Goal: Information Seeking & Learning: Check status

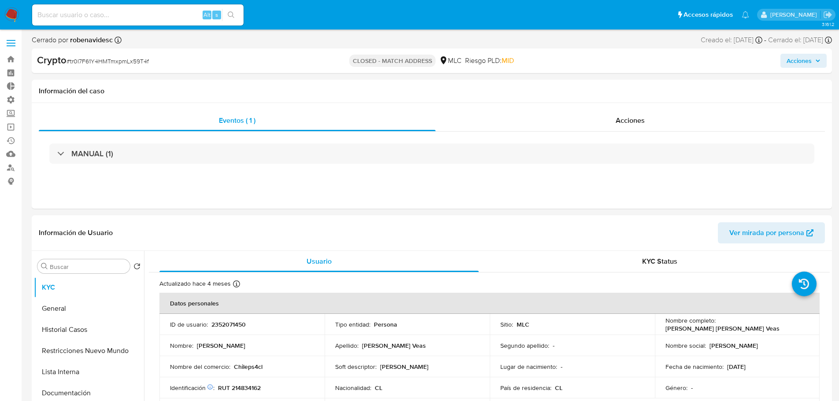
select select "10"
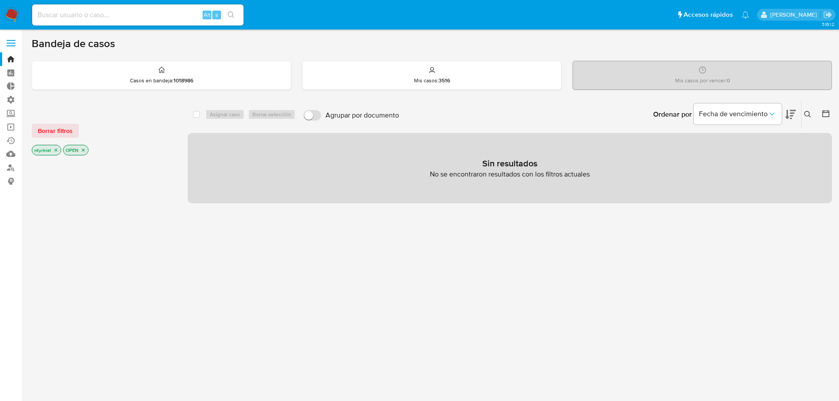
click at [15, 40] on span at bounding box center [11, 40] width 9 height 1
click at [0, 0] on input "checkbox" at bounding box center [0, 0] width 0 height 0
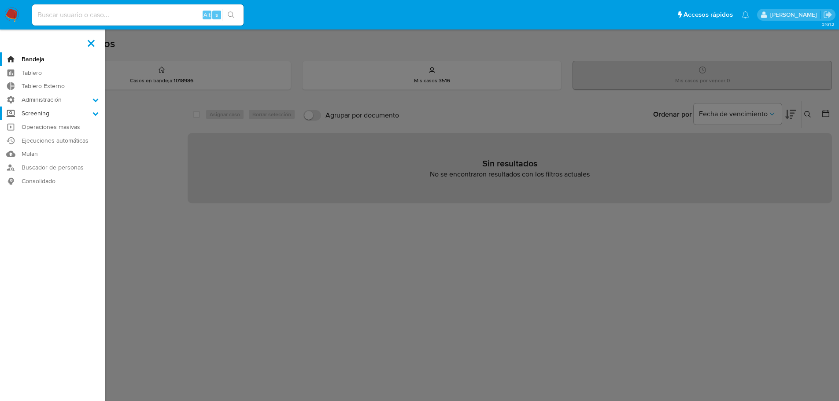
click at [52, 117] on label "Screening" at bounding box center [52, 114] width 105 height 14
click at [0, 0] on input "Screening" at bounding box center [0, 0] width 0 height 0
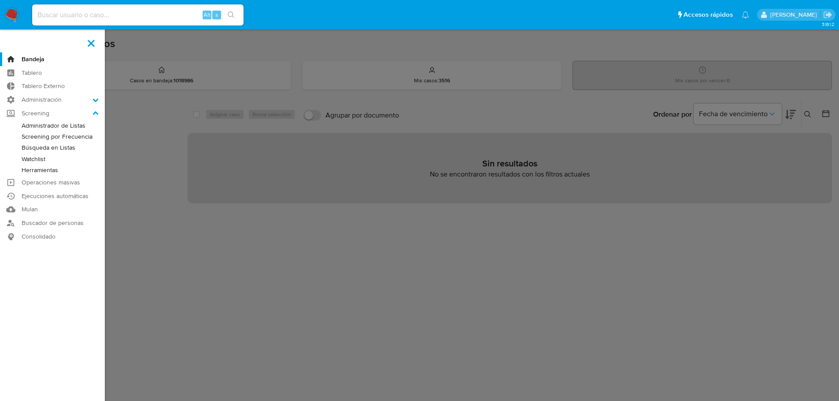
click at [48, 148] on link "Búsqueda en Listas" at bounding box center [52, 147] width 105 height 11
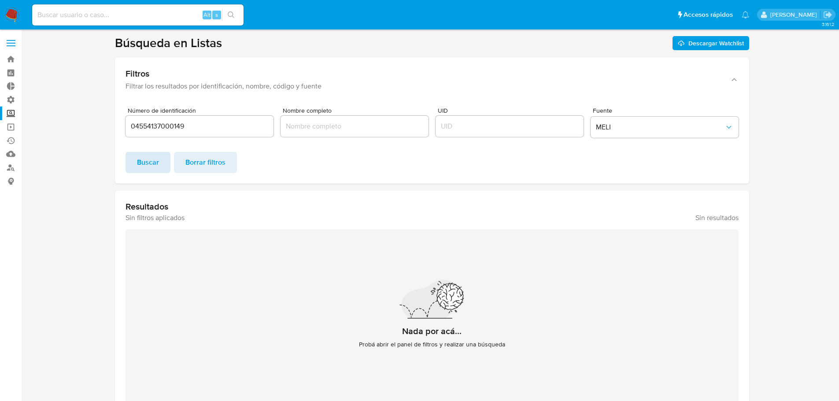
click at [141, 164] on span "Buscar" at bounding box center [148, 162] width 22 height 19
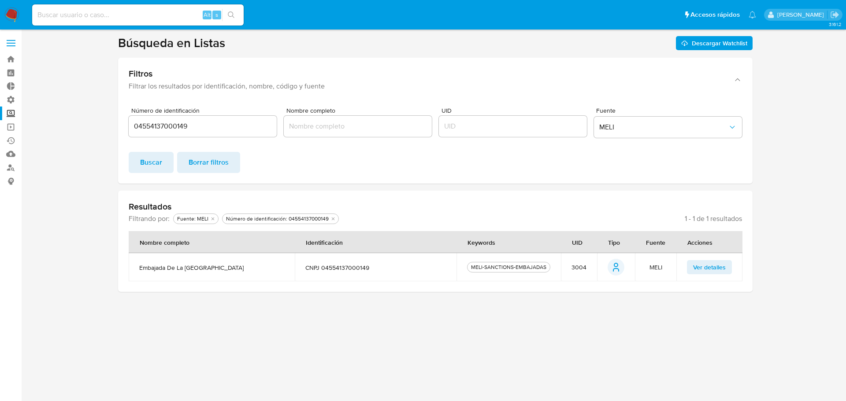
click at [699, 266] on span "Ver detalles" at bounding box center [709, 267] width 33 height 12
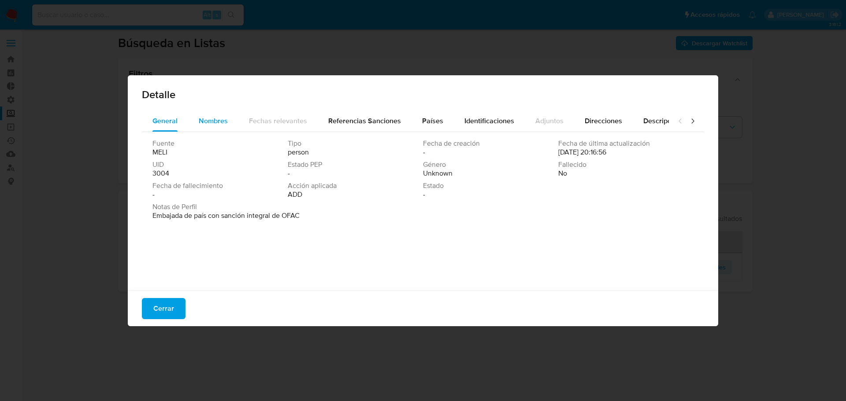
click at [206, 121] on span "Nombres" at bounding box center [213, 121] width 29 height 10
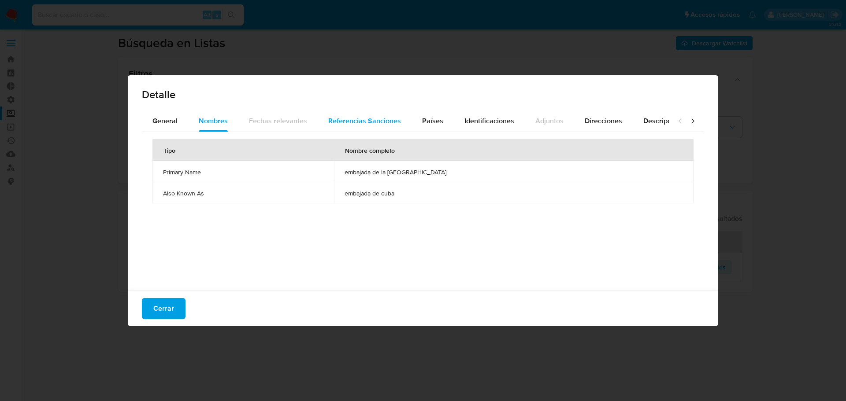
click at [366, 119] on span "Referencias Sanciones" at bounding box center [364, 121] width 73 height 10
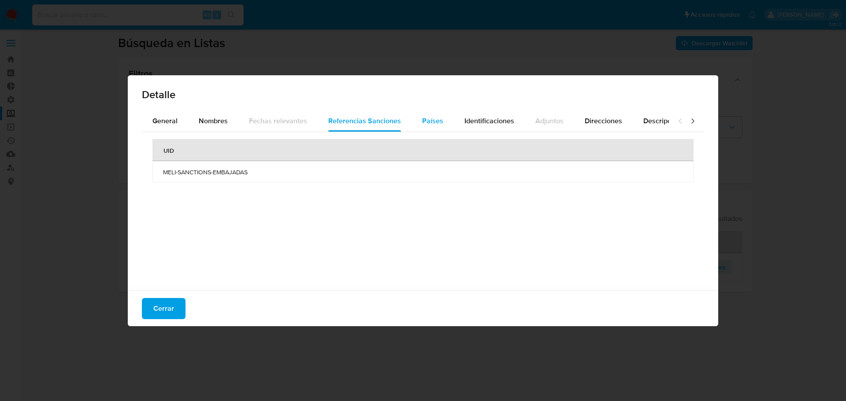
click at [427, 123] on span "Países" at bounding box center [432, 121] width 21 height 10
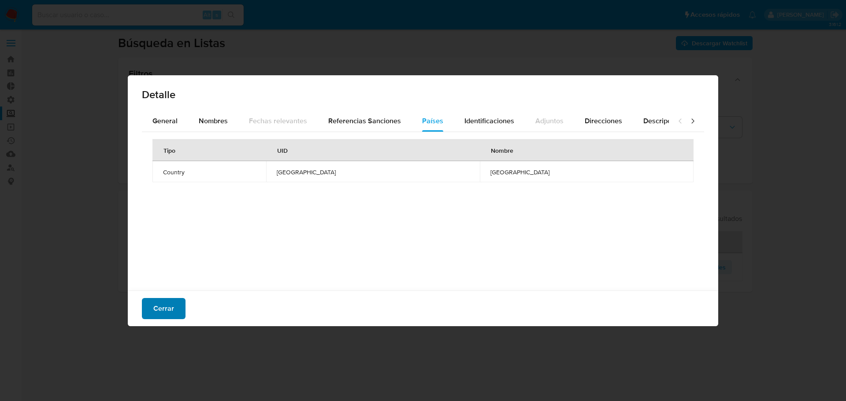
click at [173, 312] on span "Cerrar" at bounding box center [163, 308] width 21 height 19
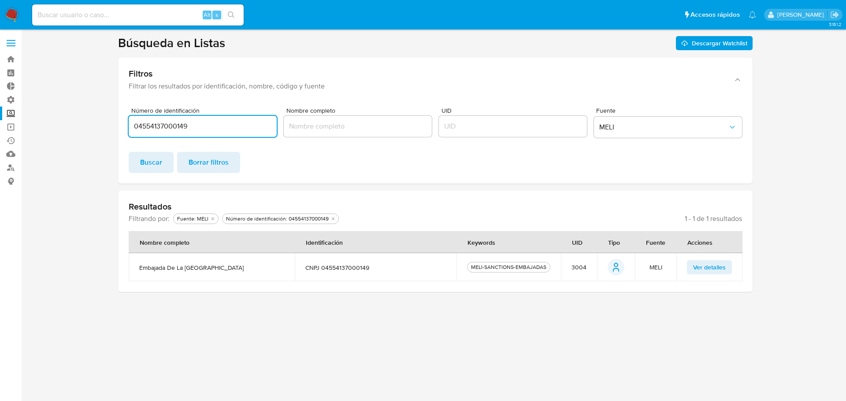
drag, startPoint x: 195, startPoint y: 128, endPoint x: 130, endPoint y: 125, distance: 65.3
click at [130, 125] on input "04554137000149" at bounding box center [203, 126] width 148 height 11
